Goal: Transaction & Acquisition: Purchase product/service

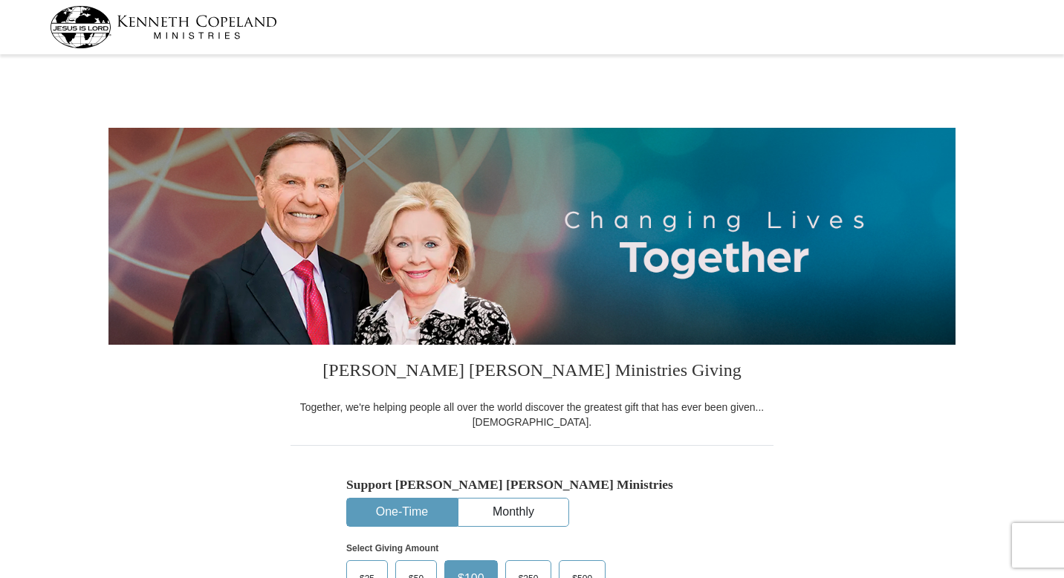
select select "MI"
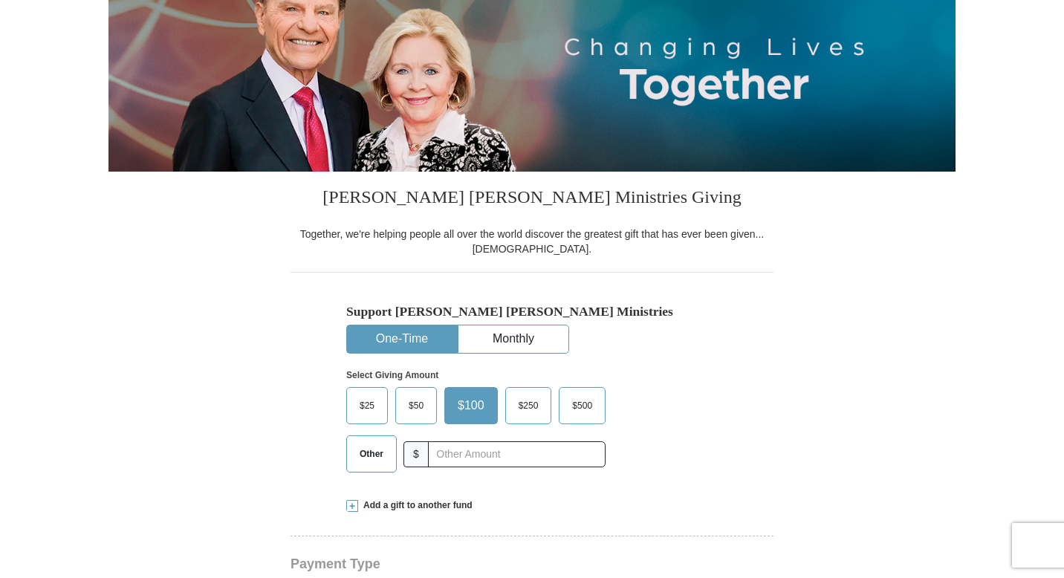
scroll to position [195, 0]
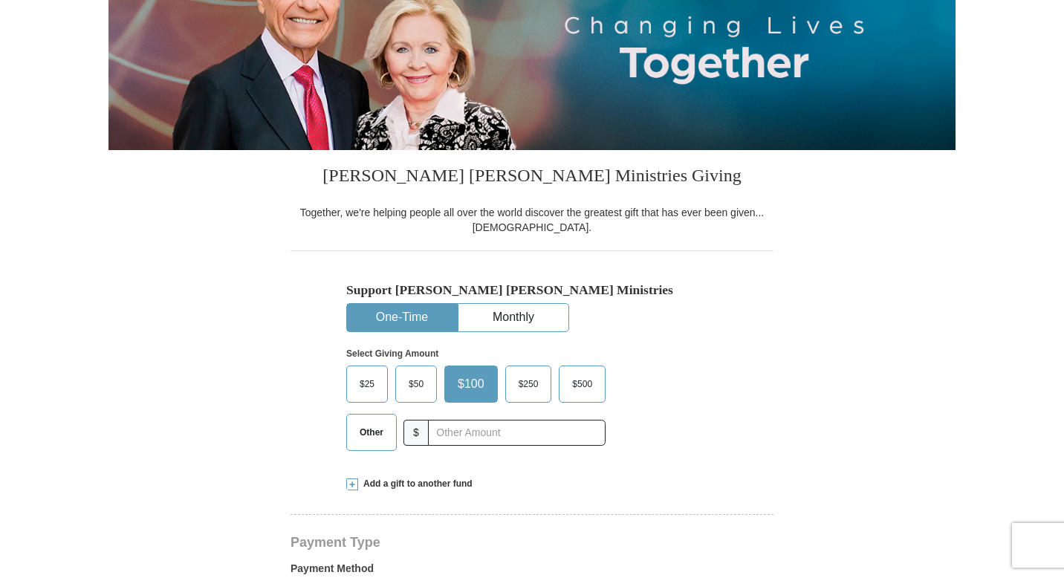
click at [415, 386] on span "$50" at bounding box center [416, 384] width 30 height 22
click at [0, 0] on input "$50" at bounding box center [0, 0] width 0 height 0
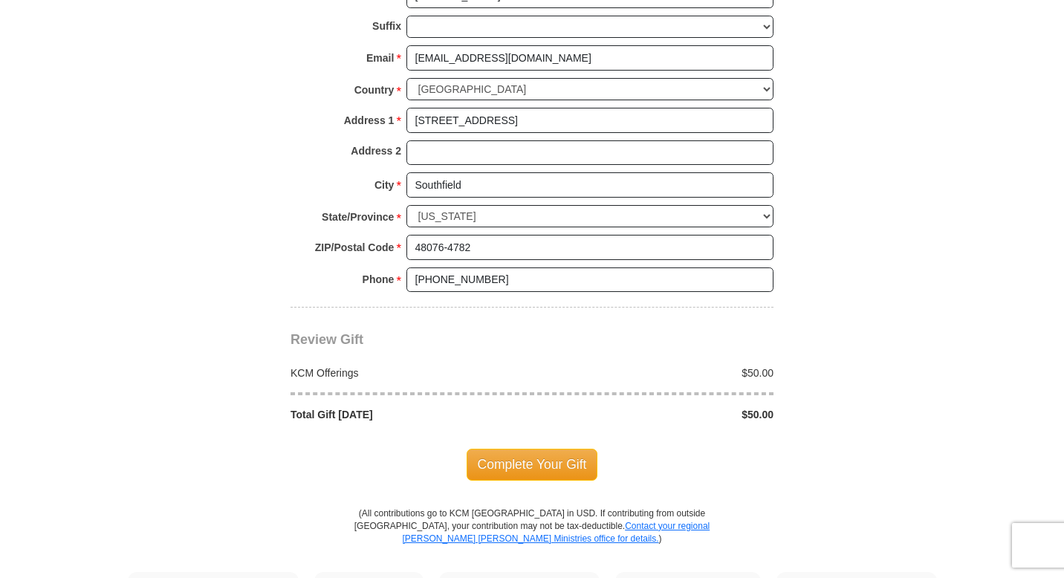
scroll to position [1098, 0]
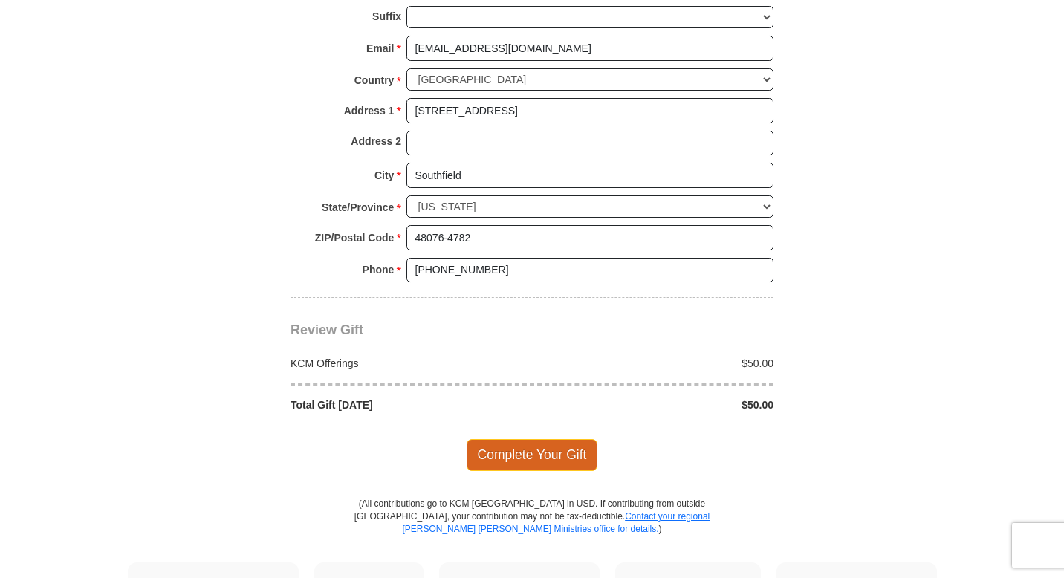
click at [557, 456] on span "Complete Your Gift" at bounding box center [533, 454] width 132 height 31
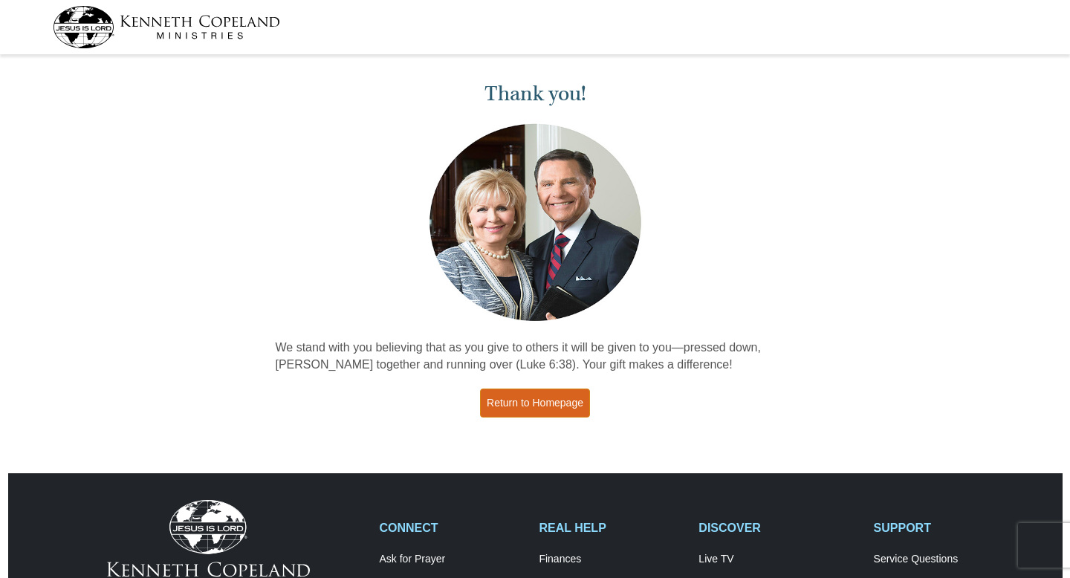
click at [539, 400] on link "Return to Homepage" at bounding box center [535, 403] width 110 height 29
